Goal: Browse casually: Explore the website without a specific task or goal

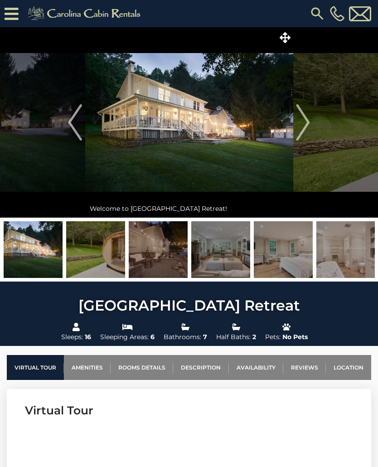
click at [306, 127] on img "Next" at bounding box center [303, 122] width 14 height 36
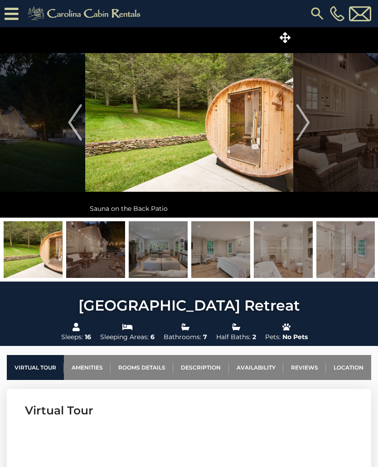
click at [307, 127] on img "Next" at bounding box center [303, 122] width 14 height 36
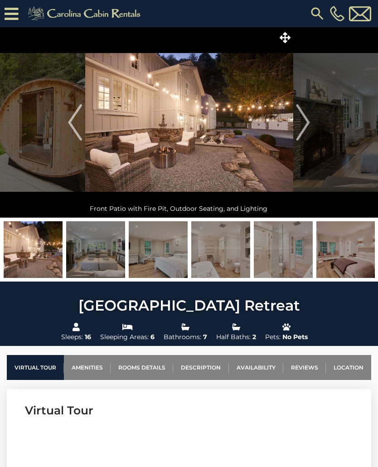
click at [306, 126] on img "Next" at bounding box center [303, 122] width 14 height 36
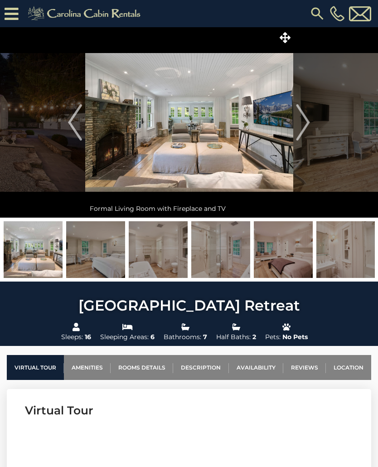
click at [303, 124] on img "Next" at bounding box center [303, 122] width 14 height 36
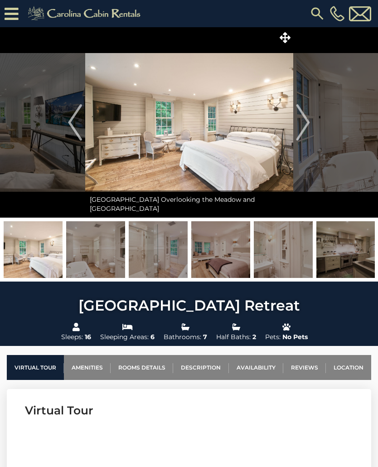
click at [309, 126] on img "Next" at bounding box center [303, 122] width 14 height 36
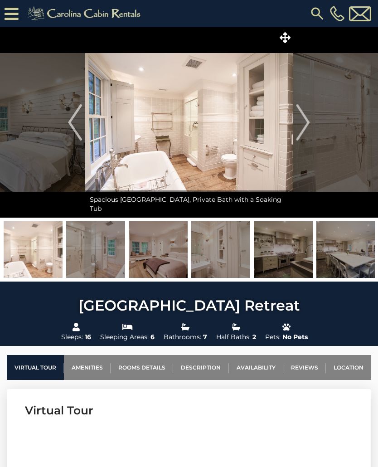
click at [308, 121] on img "Next" at bounding box center [303, 122] width 14 height 36
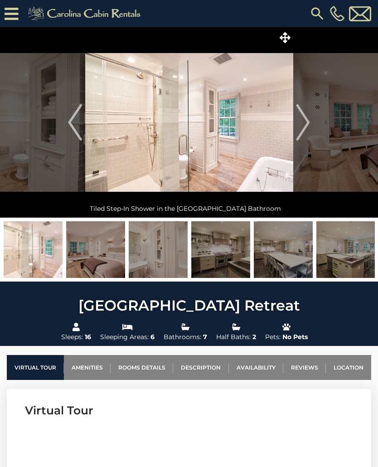
click at [308, 120] on img "Next" at bounding box center [303, 122] width 14 height 36
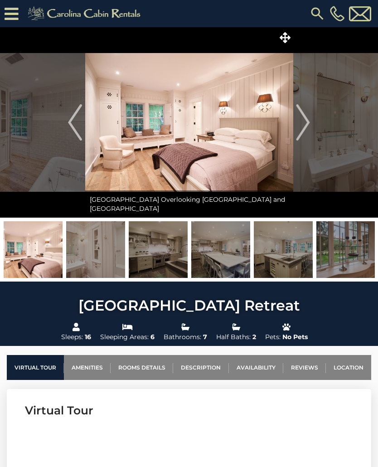
click at [308, 125] on img "Next" at bounding box center [303, 122] width 14 height 36
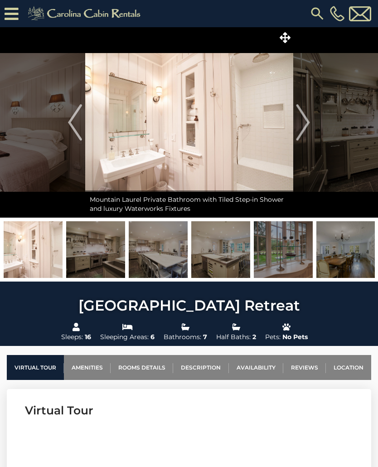
click at [303, 127] on img "Next" at bounding box center [303, 122] width 14 height 36
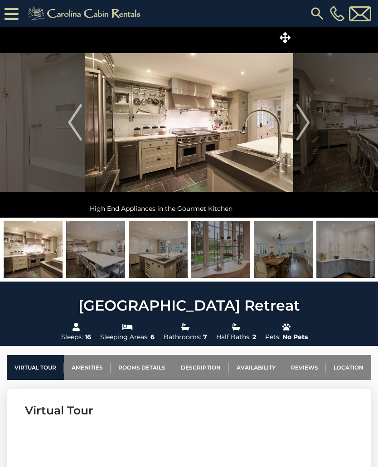
click at [308, 122] on img "Next" at bounding box center [303, 122] width 14 height 36
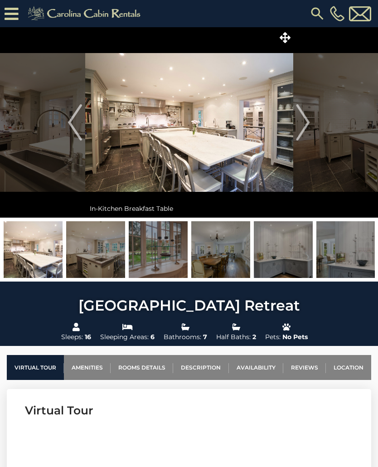
click at [307, 126] on img "Next" at bounding box center [303, 122] width 14 height 36
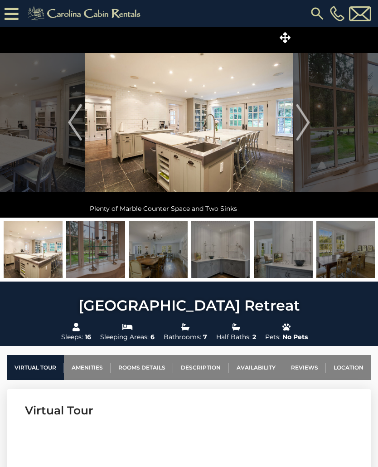
click at [307, 125] on img "Next" at bounding box center [303, 122] width 14 height 36
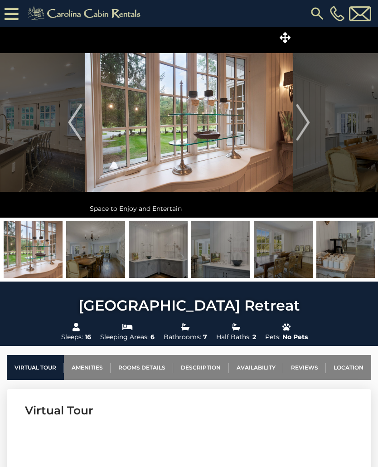
click at [306, 126] on img "Next" at bounding box center [303, 122] width 14 height 36
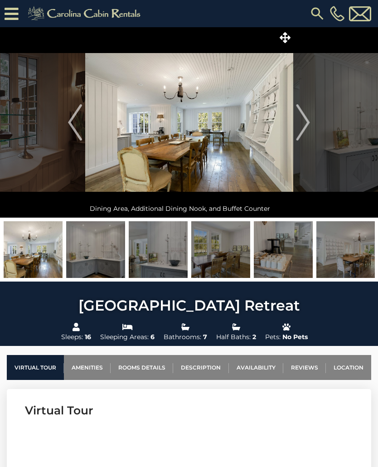
click at [308, 120] on img "Next" at bounding box center [303, 122] width 14 height 36
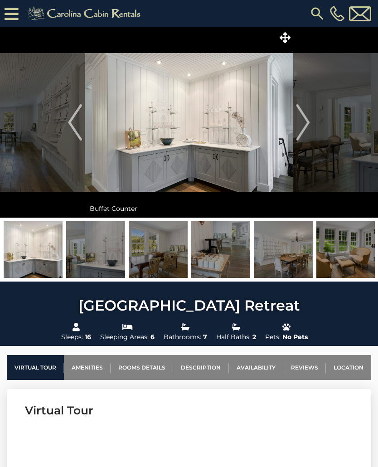
click at [308, 124] on img "Next" at bounding box center [303, 122] width 14 height 36
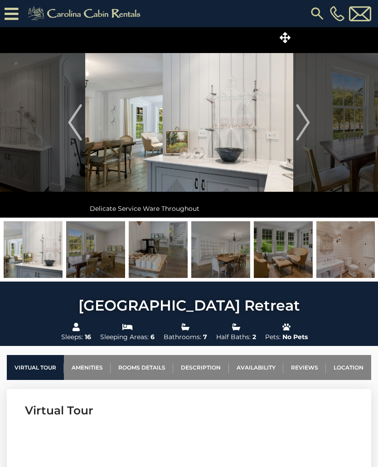
click at [303, 135] on img "Next" at bounding box center [303, 122] width 14 height 36
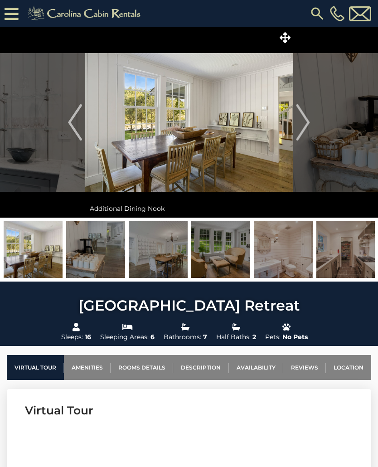
click at [303, 118] on img "Next" at bounding box center [303, 122] width 14 height 36
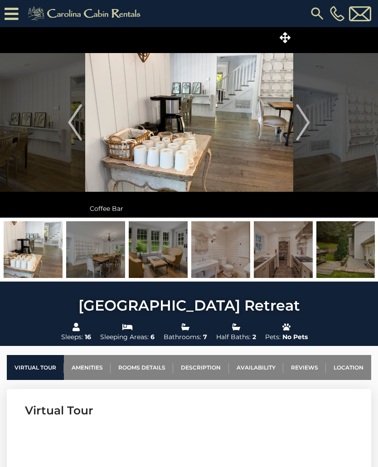
click at [304, 124] on img "Next" at bounding box center [303, 122] width 14 height 36
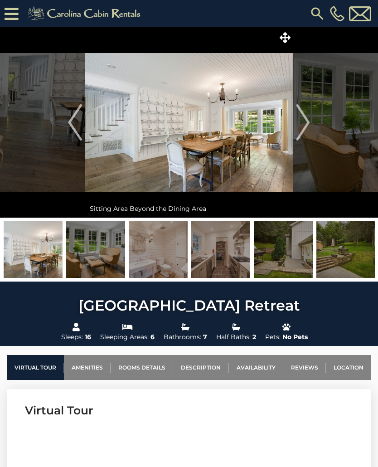
click at [305, 127] on img "Next" at bounding box center [303, 122] width 14 height 36
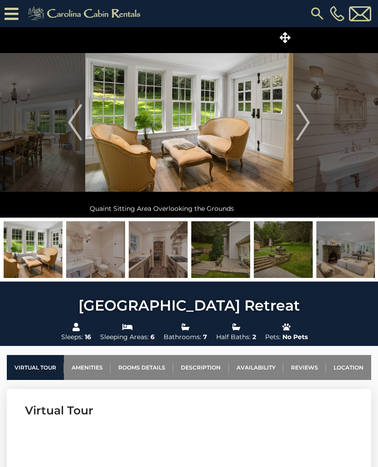
click at [306, 127] on img "Next" at bounding box center [303, 122] width 14 height 36
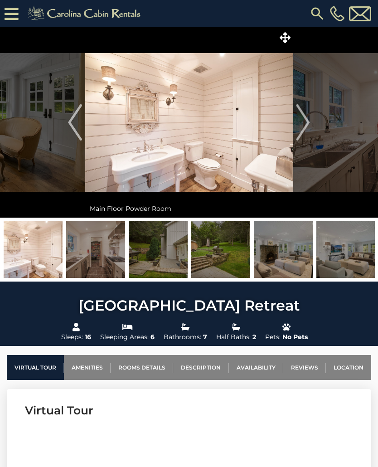
click at [306, 124] on img "Next" at bounding box center [303, 122] width 14 height 36
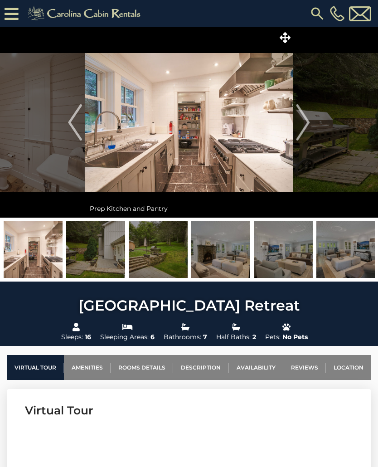
click at [308, 123] on img "Next" at bounding box center [303, 122] width 14 height 36
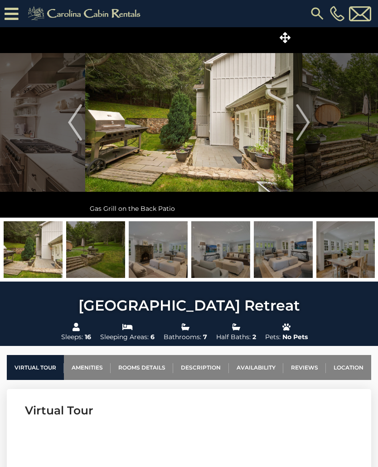
click at [304, 123] on img "Next" at bounding box center [303, 122] width 14 height 36
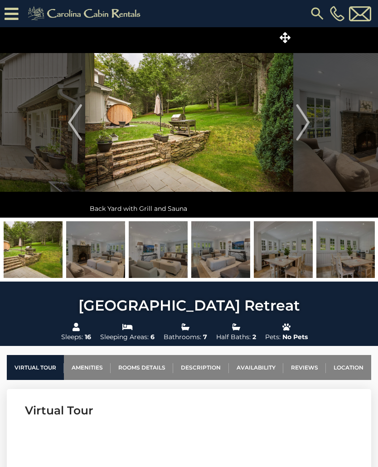
click at [299, 126] on img "Next" at bounding box center [303, 122] width 14 height 36
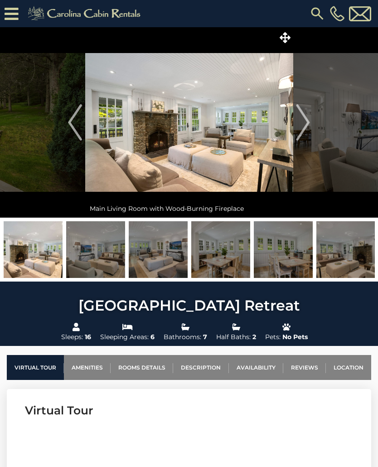
click at [306, 123] on img "Next" at bounding box center [303, 122] width 14 height 36
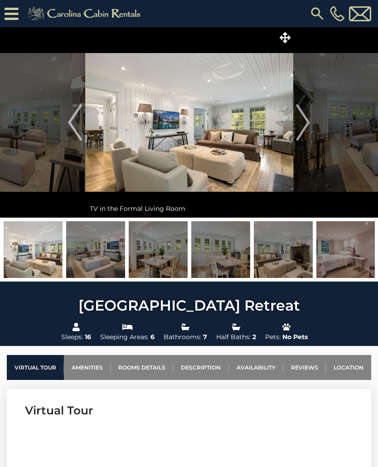
click at [307, 130] on img "Next" at bounding box center [303, 122] width 14 height 36
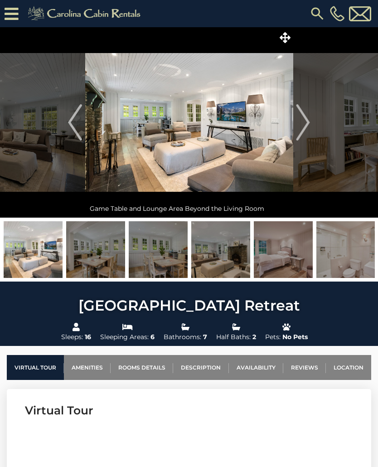
click at [306, 124] on img "Next" at bounding box center [303, 122] width 14 height 36
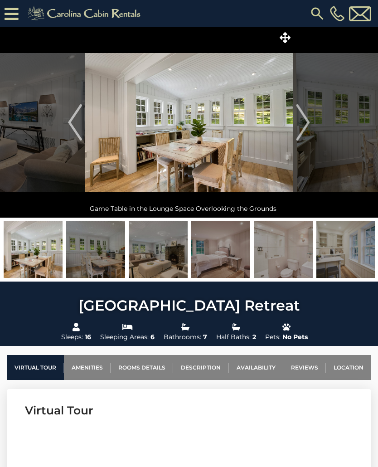
click at [303, 124] on img "Next" at bounding box center [303, 122] width 14 height 36
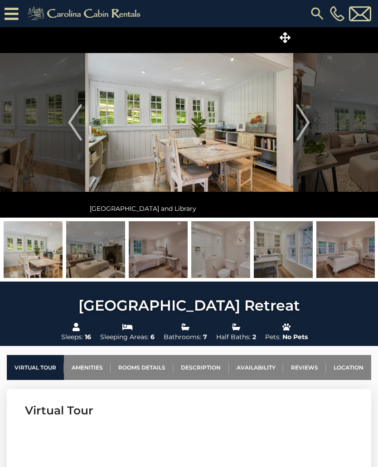
click at [304, 127] on img "Next" at bounding box center [303, 122] width 14 height 36
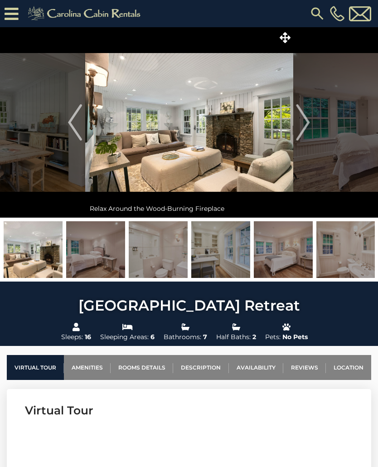
click at [308, 123] on img "Next" at bounding box center [303, 122] width 14 height 36
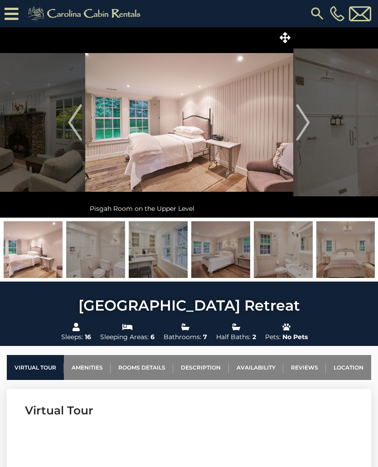
click at [307, 127] on img "Next" at bounding box center [303, 122] width 14 height 36
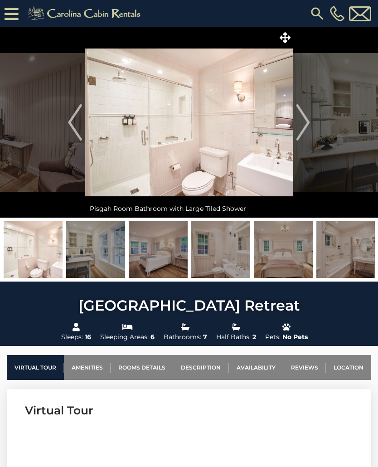
click at [306, 120] on img "Next" at bounding box center [303, 122] width 14 height 36
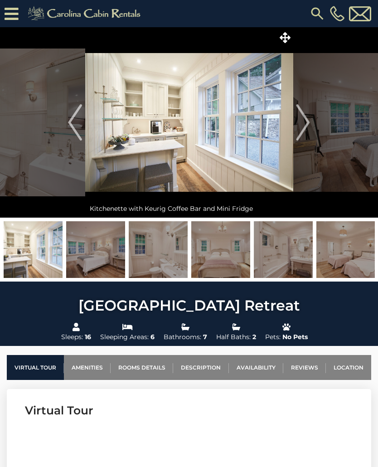
click at [303, 125] on img "Next" at bounding box center [303, 122] width 14 height 36
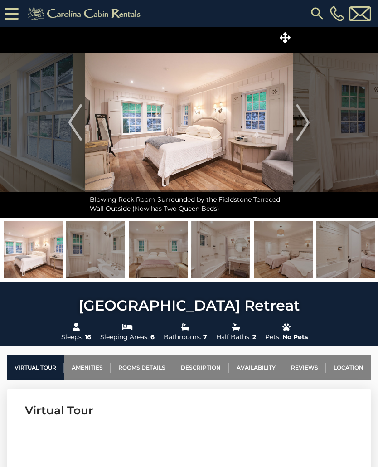
click at [308, 124] on img "Next" at bounding box center [303, 122] width 14 height 36
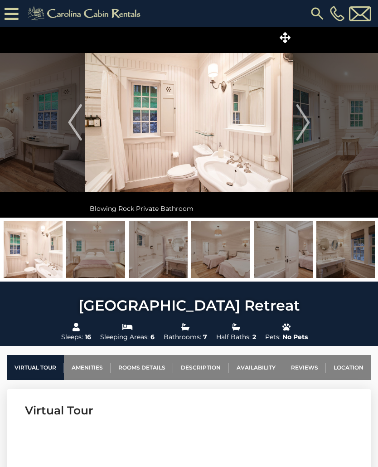
click at [306, 118] on img "Next" at bounding box center [303, 122] width 14 height 36
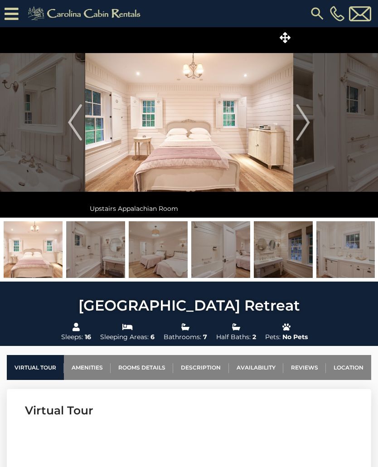
click at [304, 126] on img "Next" at bounding box center [303, 122] width 14 height 36
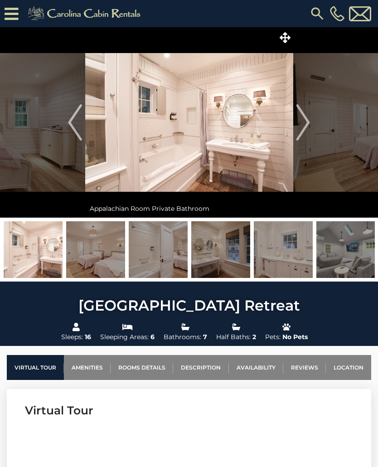
click at [307, 124] on img "Next" at bounding box center [303, 122] width 14 height 36
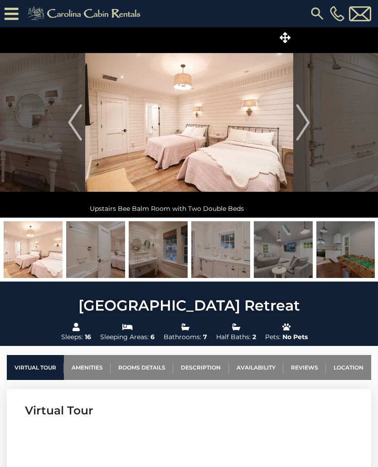
click at [305, 124] on img "Next" at bounding box center [303, 122] width 14 height 36
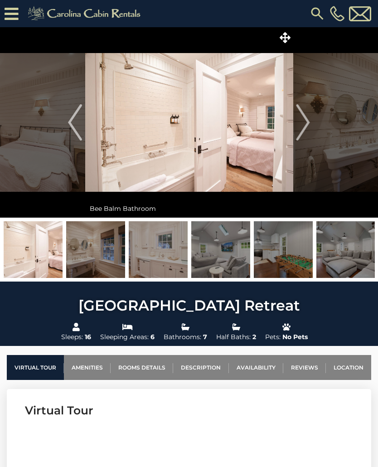
click at [311, 128] on button "Next" at bounding box center [303, 122] width 20 height 190
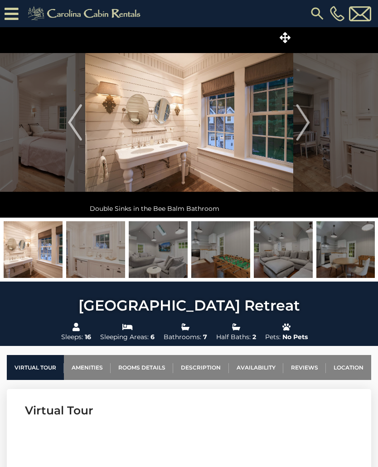
click at [308, 123] on img "Next" at bounding box center [303, 122] width 14 height 36
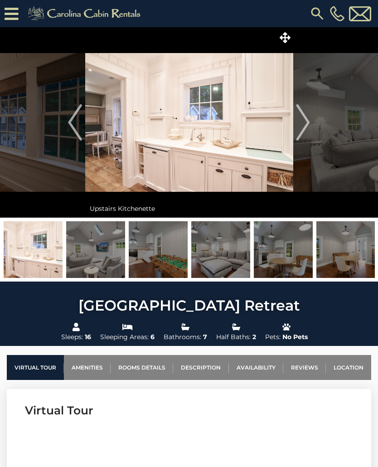
click at [306, 131] on img "Next" at bounding box center [303, 122] width 14 height 36
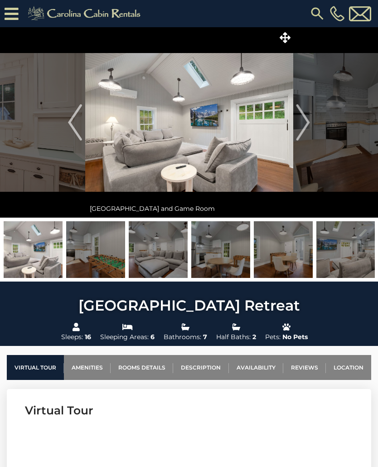
click at [304, 128] on img "Next" at bounding box center [303, 122] width 14 height 36
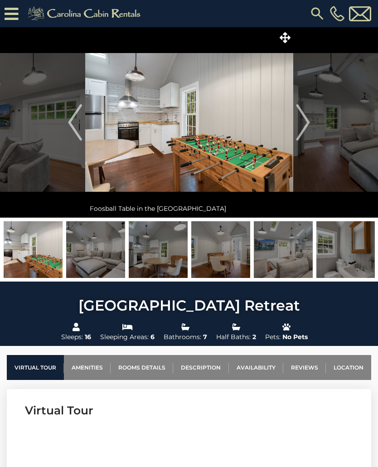
click at [309, 127] on img "Next" at bounding box center [303, 122] width 14 height 36
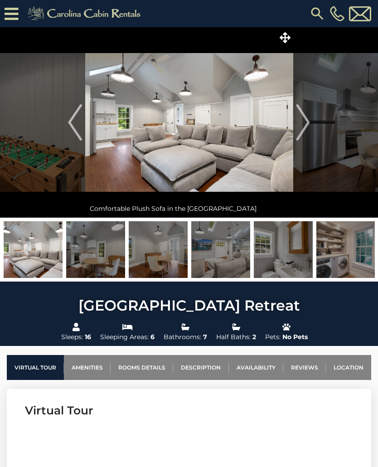
click at [307, 120] on img "Next" at bounding box center [303, 122] width 14 height 36
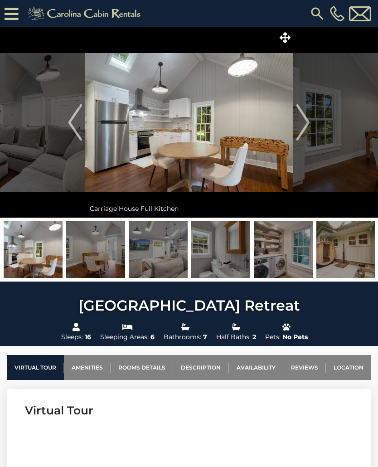
click at [312, 116] on button "Next" at bounding box center [303, 122] width 20 height 190
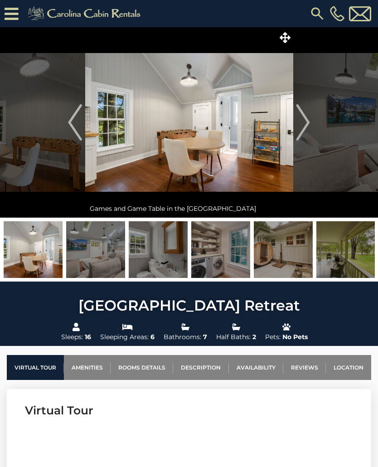
click at [307, 123] on img "Next" at bounding box center [303, 122] width 14 height 36
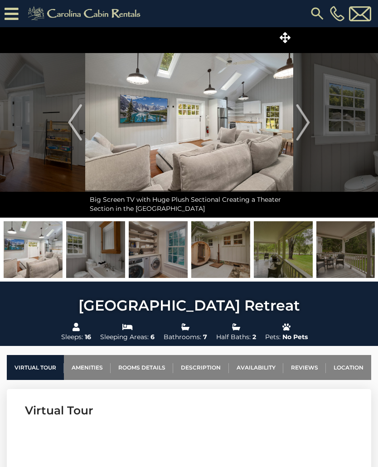
click at [304, 127] on img "Next" at bounding box center [303, 122] width 14 height 36
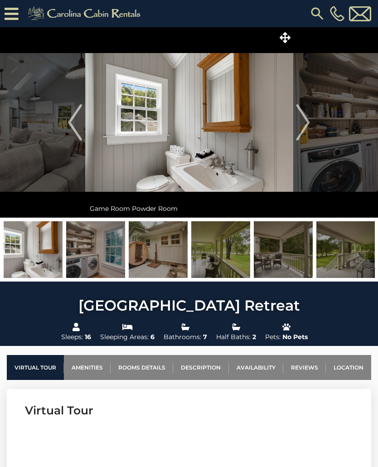
click at [305, 126] on img "Next" at bounding box center [303, 122] width 14 height 36
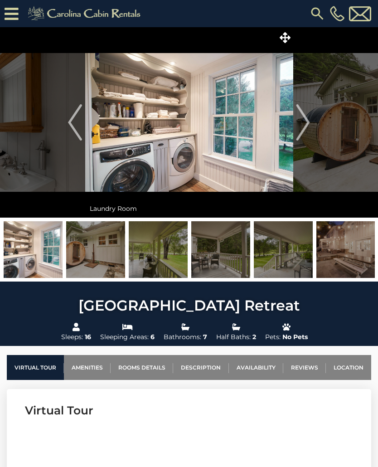
click at [303, 125] on img "Next" at bounding box center [303, 122] width 14 height 36
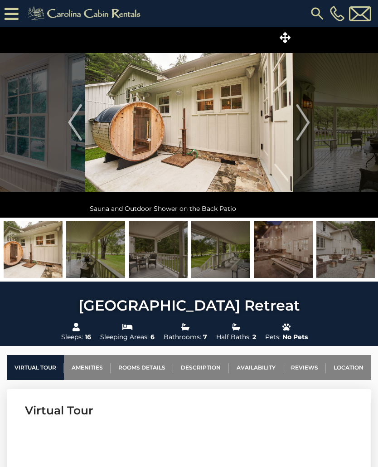
click at [304, 124] on img "Next" at bounding box center [303, 122] width 14 height 36
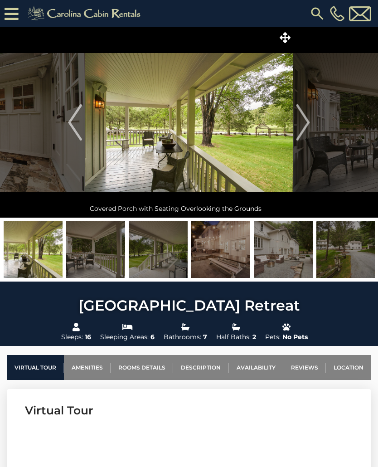
click at [311, 124] on button "Next" at bounding box center [303, 122] width 20 height 190
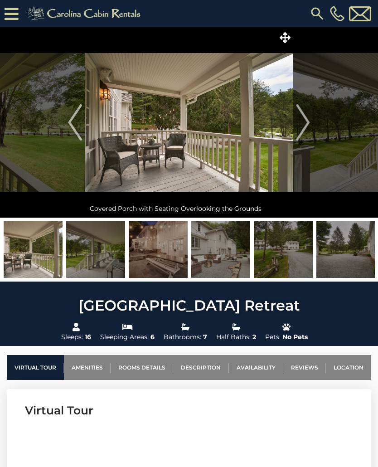
click at [304, 123] on img "Next" at bounding box center [303, 122] width 14 height 36
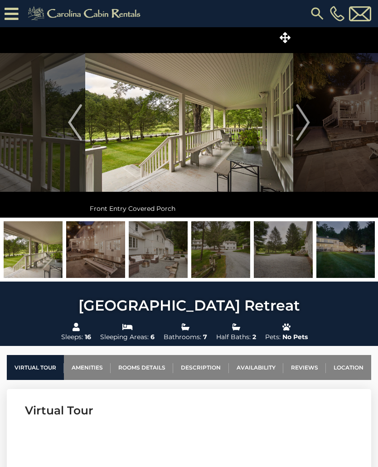
click at [308, 129] on img "Next" at bounding box center [303, 122] width 14 height 36
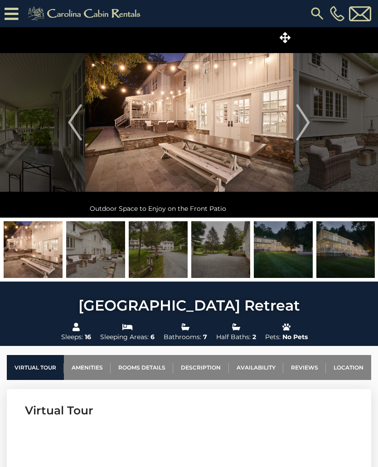
click at [303, 125] on img "Next" at bounding box center [303, 122] width 14 height 36
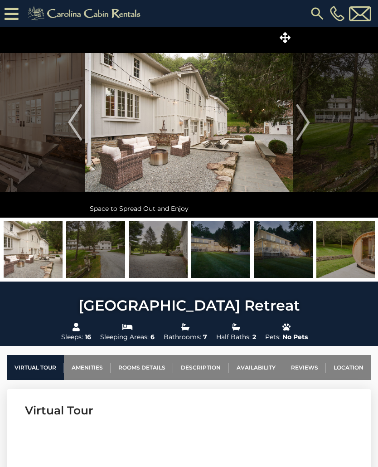
click at [311, 121] on button "Next" at bounding box center [303, 122] width 20 height 190
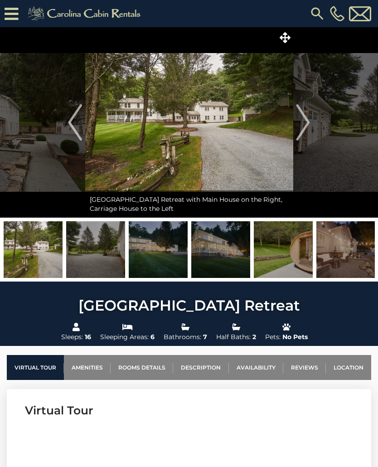
click at [309, 115] on img "Next" at bounding box center [303, 122] width 14 height 36
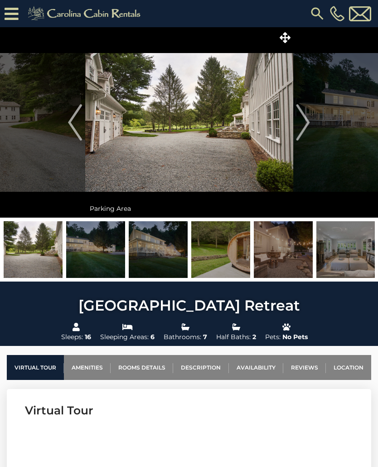
click at [308, 116] on img "Next" at bounding box center [303, 122] width 14 height 36
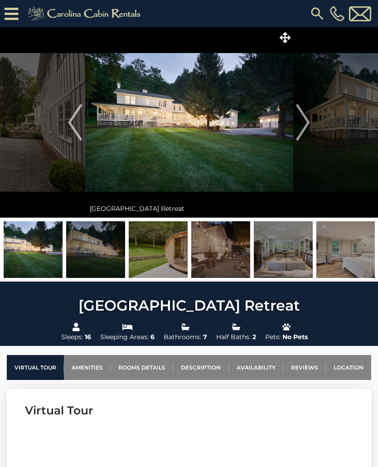
click at [311, 120] on button "Next" at bounding box center [303, 122] width 20 height 190
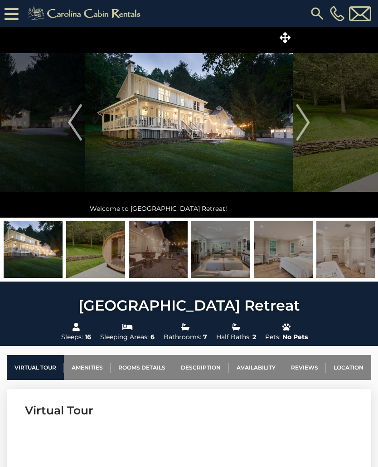
click at [305, 121] on img "Next" at bounding box center [303, 122] width 14 height 36
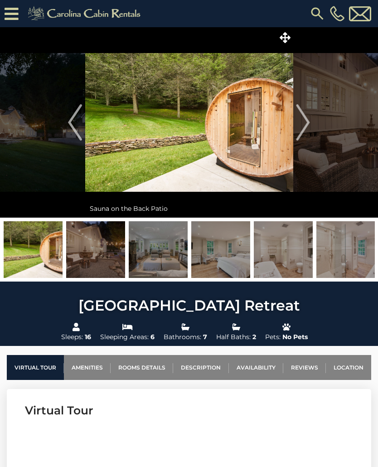
click at [304, 123] on img "Next" at bounding box center [303, 122] width 14 height 36
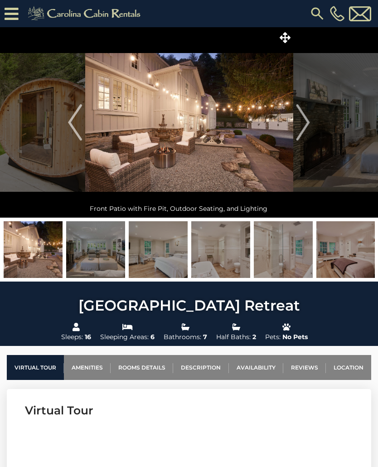
click at [308, 122] on img "Next" at bounding box center [303, 122] width 14 height 36
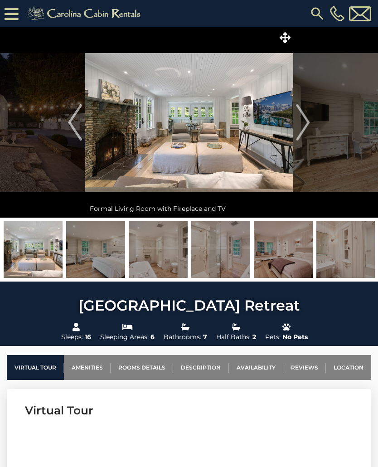
click at [305, 116] on img "Next" at bounding box center [303, 122] width 14 height 36
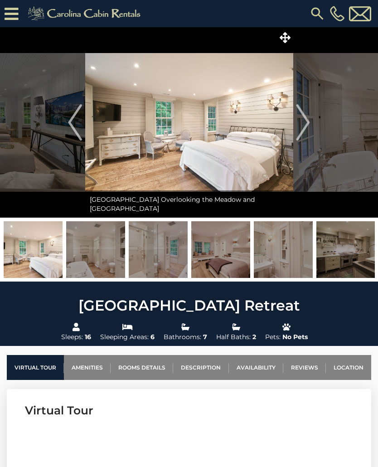
click at [302, 120] on img "Next" at bounding box center [303, 122] width 14 height 36
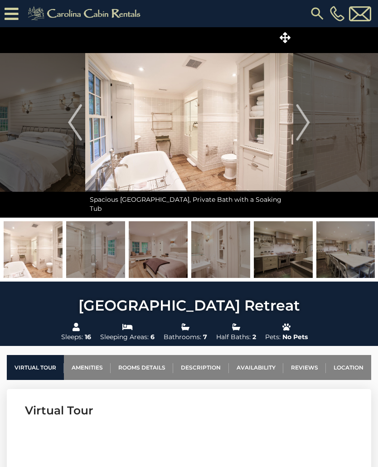
click at [305, 124] on img "Next" at bounding box center [303, 122] width 14 height 36
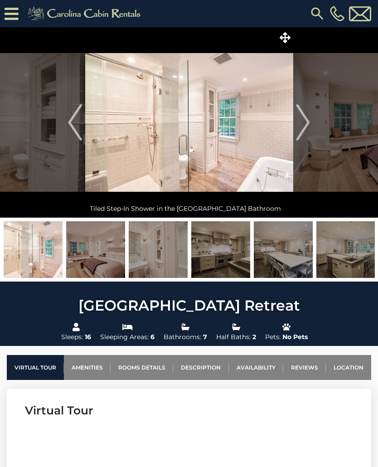
click at [307, 125] on img "Next" at bounding box center [303, 122] width 14 height 36
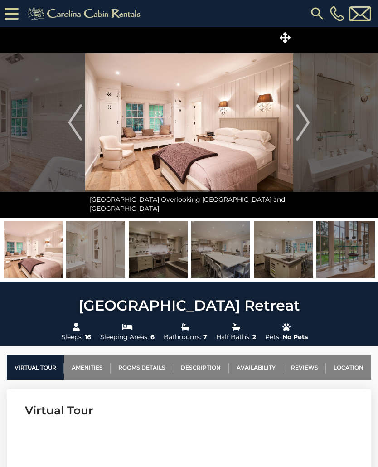
click at [307, 122] on img "Next" at bounding box center [303, 122] width 14 height 36
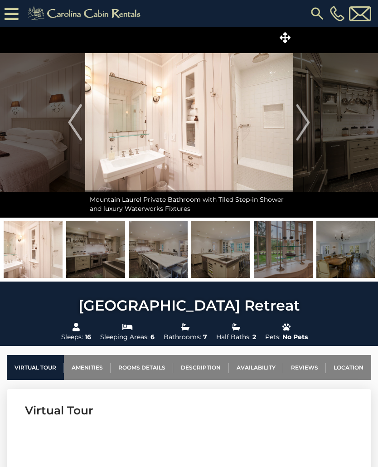
click at [295, 123] on button "Next" at bounding box center [303, 122] width 20 height 190
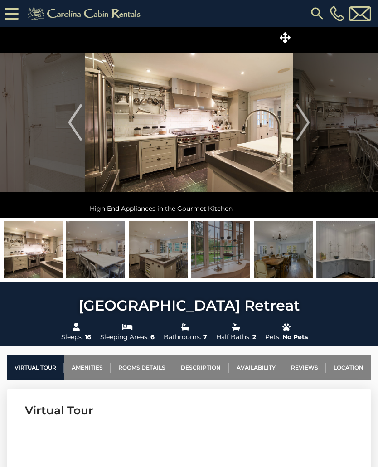
click at [304, 125] on img "Next" at bounding box center [303, 122] width 14 height 36
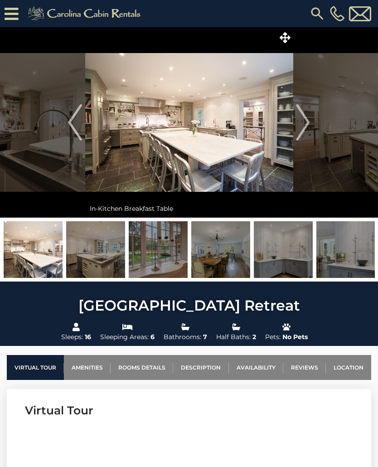
click at [305, 125] on img "Next" at bounding box center [303, 122] width 14 height 36
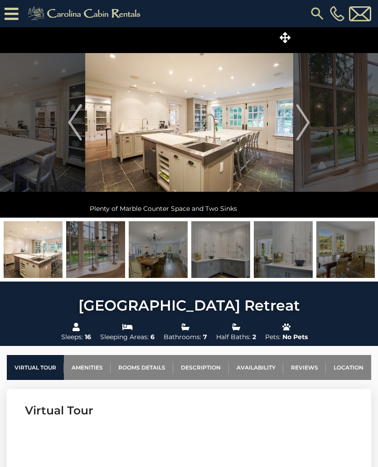
click at [301, 120] on img "Next" at bounding box center [303, 122] width 14 height 36
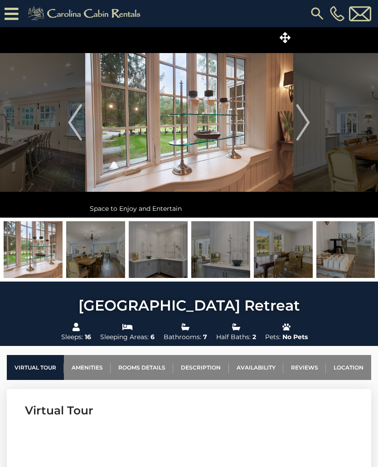
click at [308, 121] on img "Next" at bounding box center [303, 122] width 14 height 36
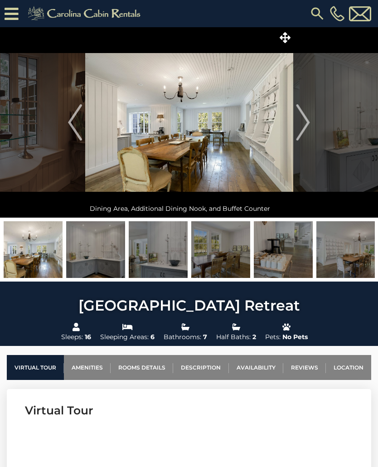
click at [303, 124] on img "Next" at bounding box center [303, 122] width 14 height 36
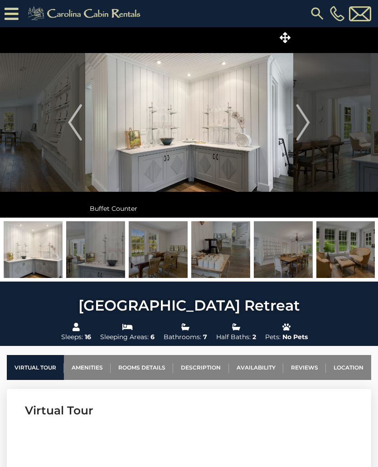
click at [297, 129] on img "Next" at bounding box center [303, 122] width 14 height 36
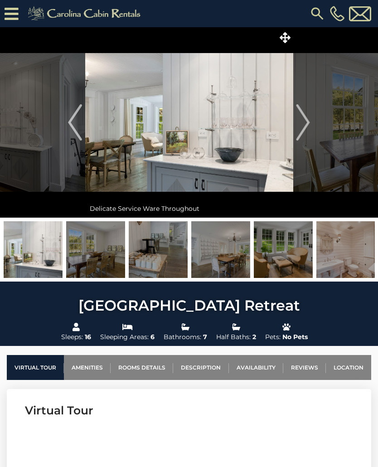
click at [301, 128] on img "Next" at bounding box center [303, 122] width 14 height 36
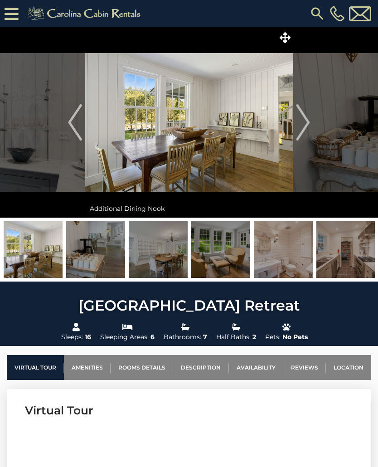
click at [295, 126] on button "Next" at bounding box center [303, 122] width 20 height 190
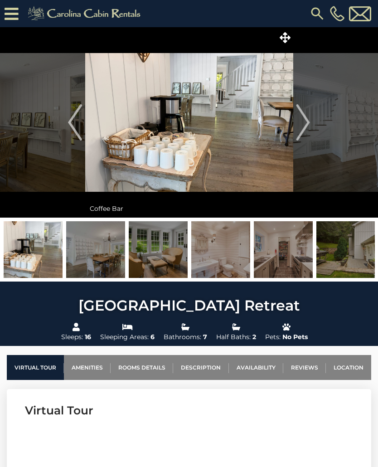
click at [304, 116] on img "Next" at bounding box center [303, 122] width 14 height 36
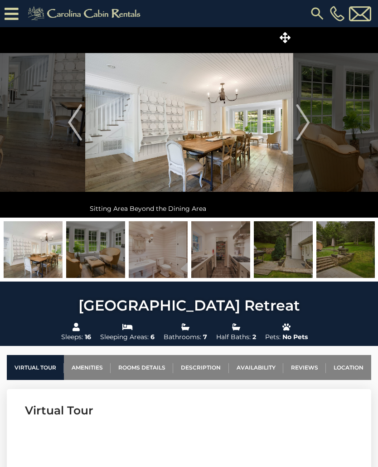
click at [311, 115] on button "Next" at bounding box center [303, 122] width 20 height 190
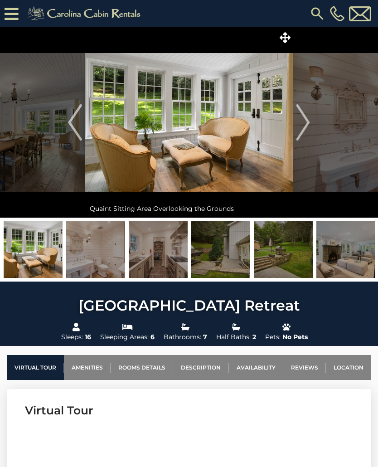
click at [300, 121] on img "Next" at bounding box center [303, 122] width 14 height 36
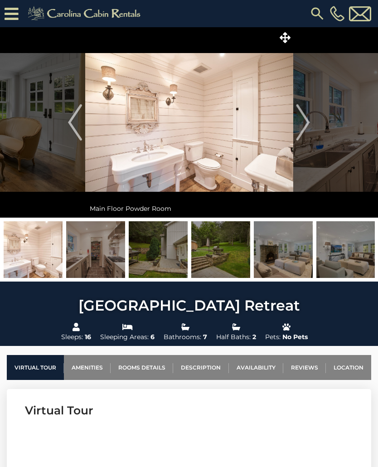
click at [299, 120] on img "Next" at bounding box center [303, 122] width 14 height 36
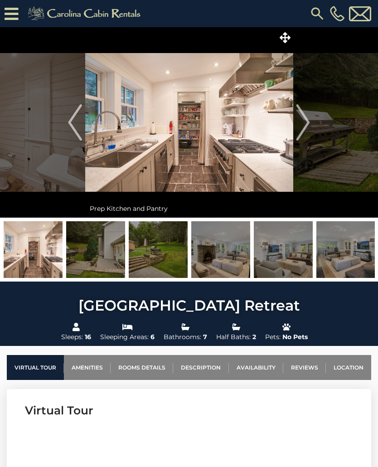
click at [306, 121] on img "Next" at bounding box center [303, 122] width 14 height 36
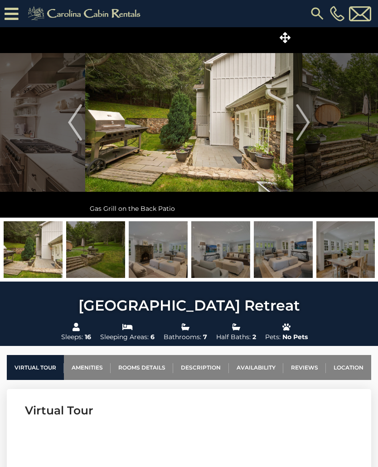
click at [303, 123] on img "Next" at bounding box center [303, 122] width 14 height 36
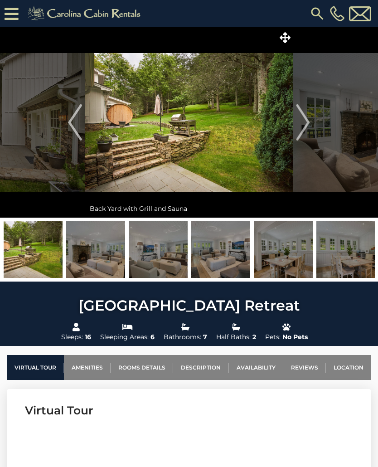
click at [305, 125] on img "Next" at bounding box center [303, 122] width 14 height 36
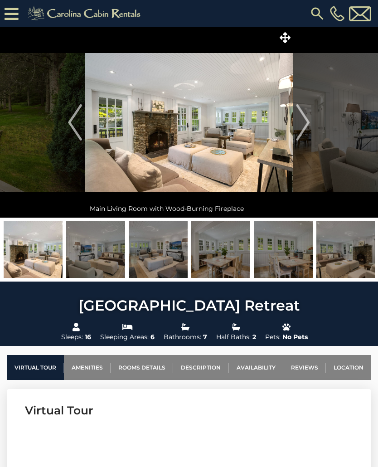
click at [306, 129] on img "Next" at bounding box center [303, 122] width 14 height 36
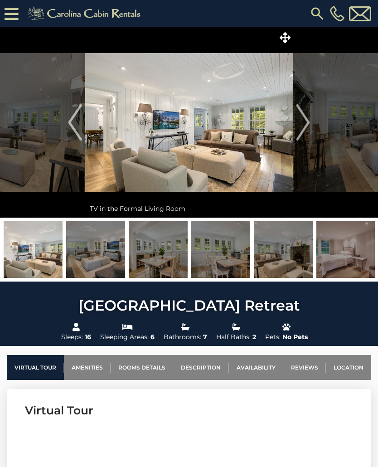
click at [295, 126] on button "Next" at bounding box center [303, 122] width 20 height 190
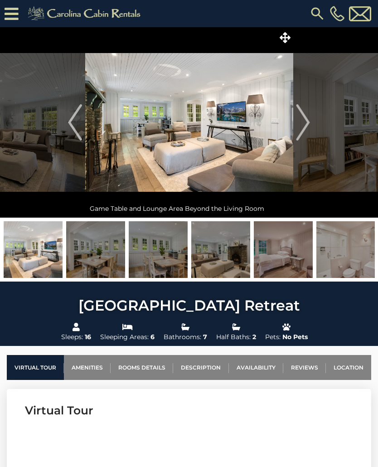
click at [293, 130] on button "Next" at bounding box center [303, 122] width 20 height 190
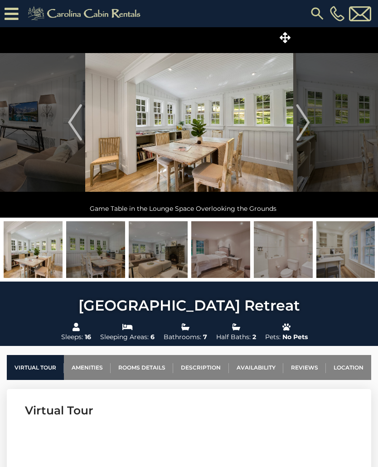
click at [301, 124] on img "Next" at bounding box center [303, 122] width 14 height 36
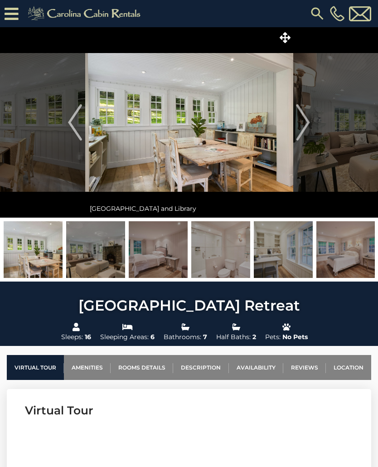
click at [304, 117] on img "Next" at bounding box center [303, 122] width 14 height 36
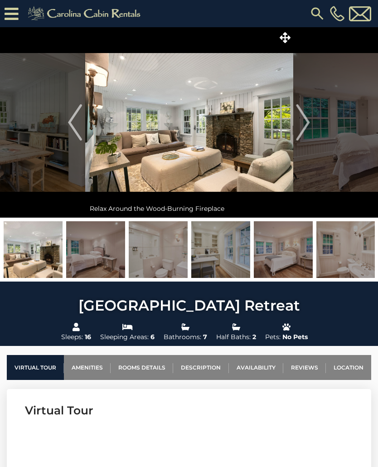
click at [312, 117] on button "Next" at bounding box center [303, 122] width 20 height 190
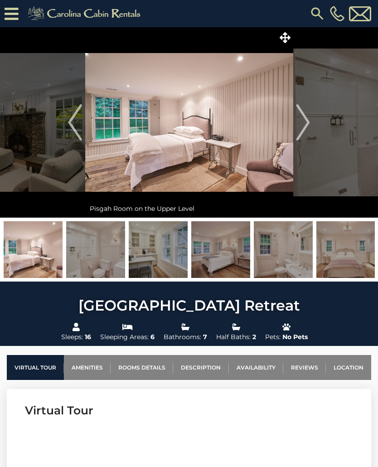
click at [308, 125] on img "Next" at bounding box center [303, 122] width 14 height 36
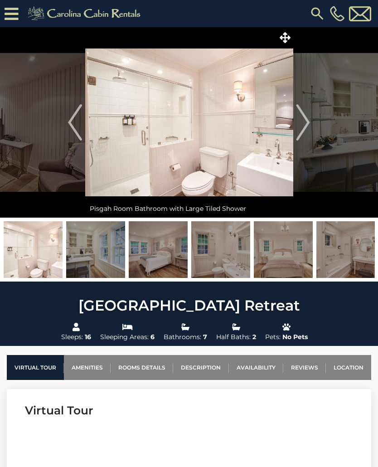
click at [308, 122] on img "Next" at bounding box center [303, 122] width 14 height 36
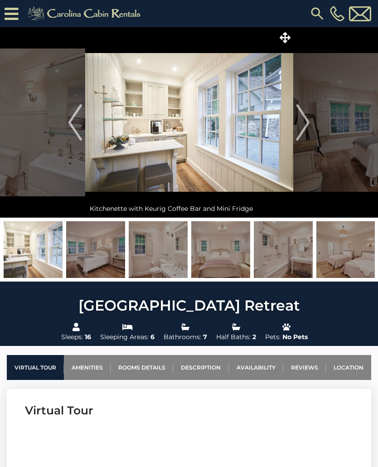
click at [305, 123] on img "Next" at bounding box center [303, 122] width 14 height 36
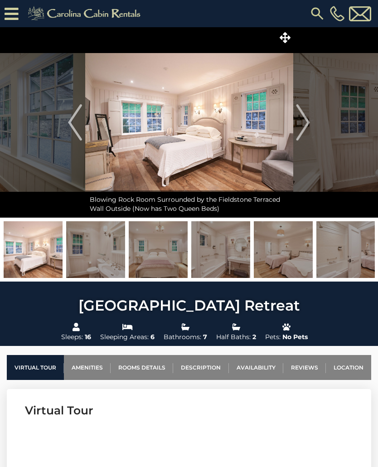
click at [308, 120] on img "Next" at bounding box center [303, 122] width 14 height 36
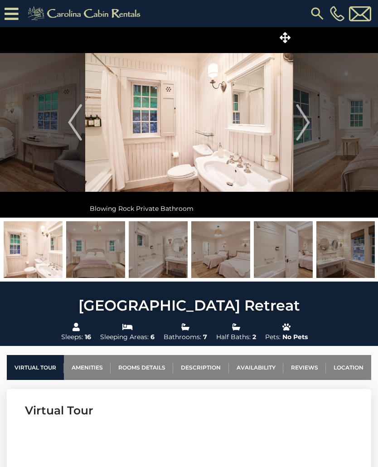
click at [301, 122] on img "Next" at bounding box center [303, 122] width 14 height 36
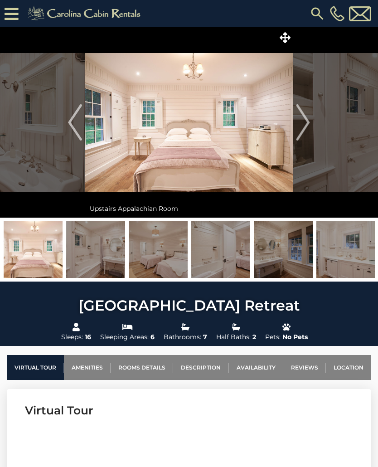
click at [308, 127] on img "Next" at bounding box center [303, 122] width 14 height 36
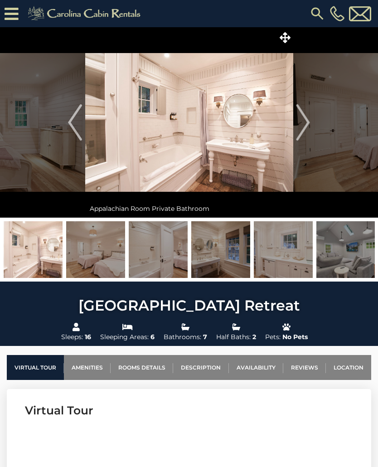
click at [306, 126] on img "Next" at bounding box center [303, 122] width 14 height 36
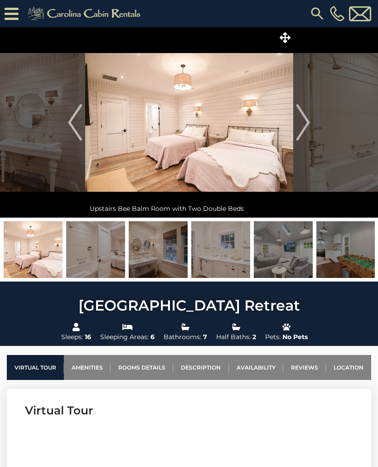
click at [306, 126] on img "Next" at bounding box center [303, 122] width 14 height 36
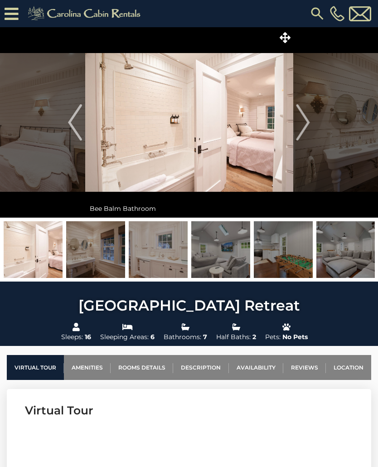
click at [310, 122] on button "Next" at bounding box center [303, 122] width 20 height 190
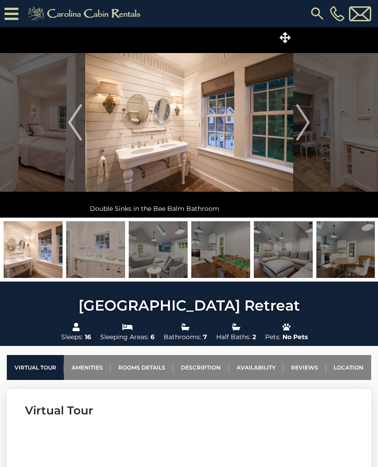
click at [305, 125] on img "Next" at bounding box center [303, 122] width 14 height 36
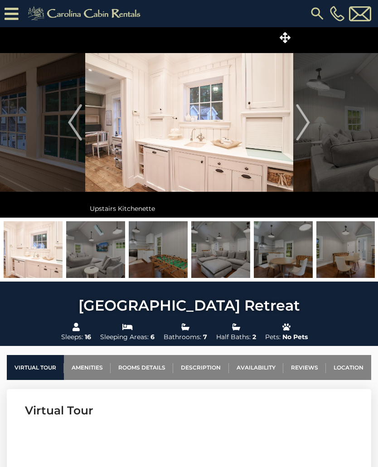
click at [311, 117] on button "Next" at bounding box center [303, 122] width 20 height 190
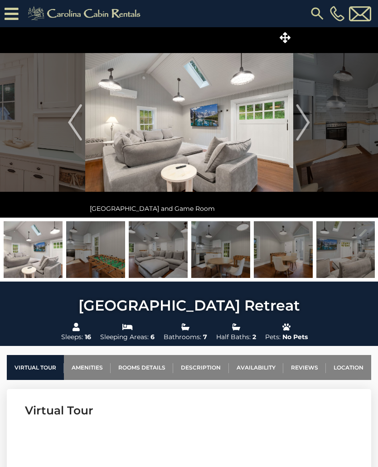
click at [304, 117] on img "Next" at bounding box center [303, 122] width 14 height 36
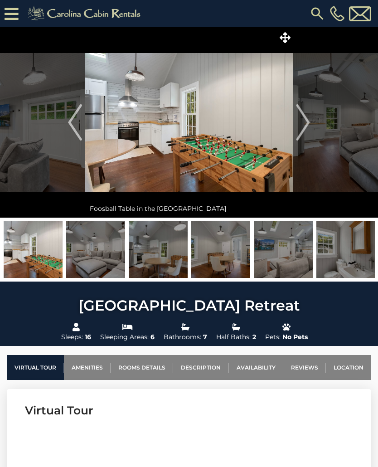
click at [308, 120] on img "Next" at bounding box center [303, 122] width 14 height 36
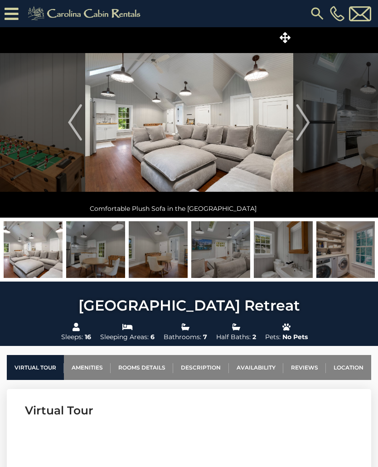
click at [310, 120] on button "Next" at bounding box center [303, 122] width 20 height 190
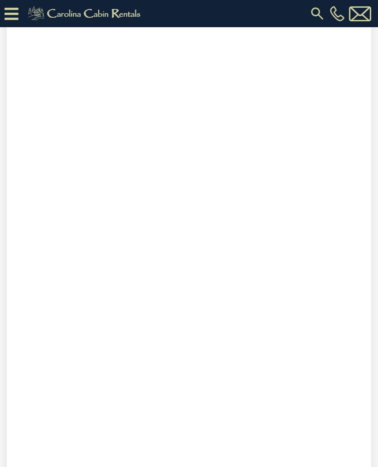
scroll to position [468, 0]
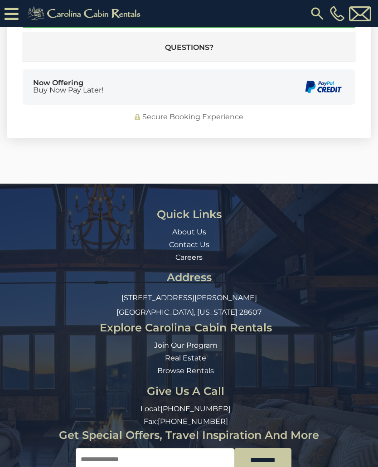
scroll to position [3083, 0]
